Goal: Navigation & Orientation: Find specific page/section

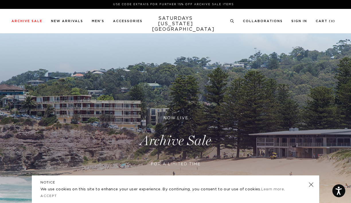
click at [191, 140] on link at bounding box center [175, 140] width 351 height 215
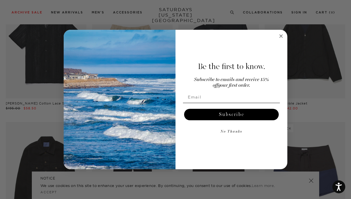
scroll to position [429, 0]
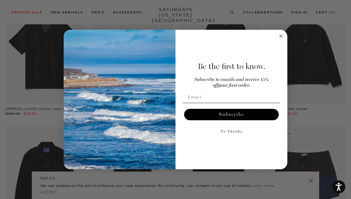
click at [282, 37] on icon "Close dialog" at bounding box center [281, 36] width 3 height 3
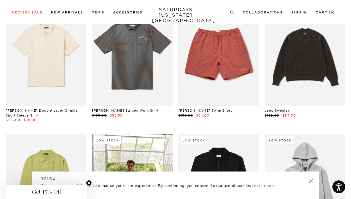
scroll to position [4923, 2]
